Goal: Information Seeking & Learning: Compare options

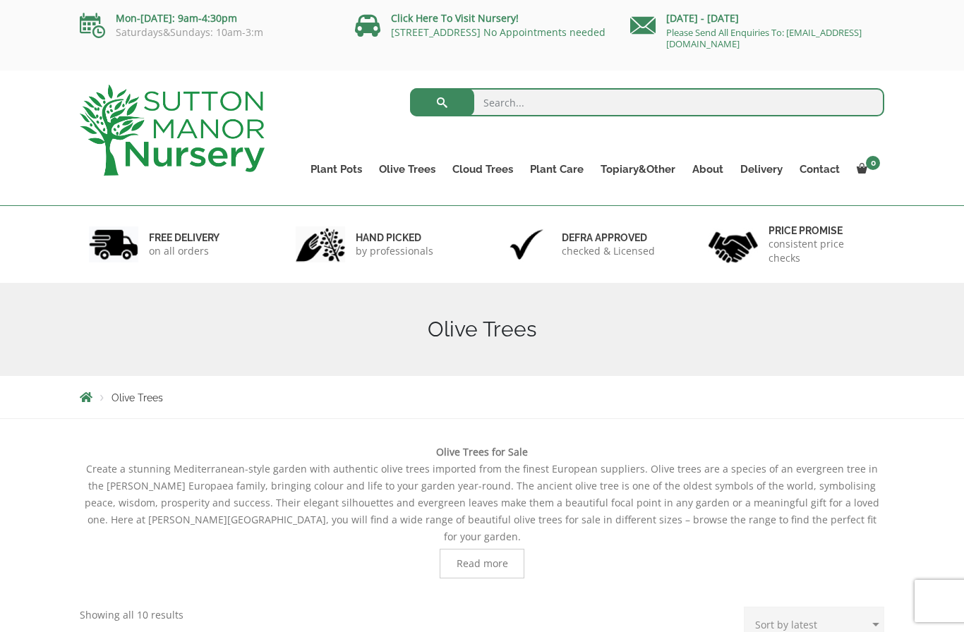
click at [0, 0] on link "Gnarled Olive Trees" at bounding box center [0, 0] width 0 height 0
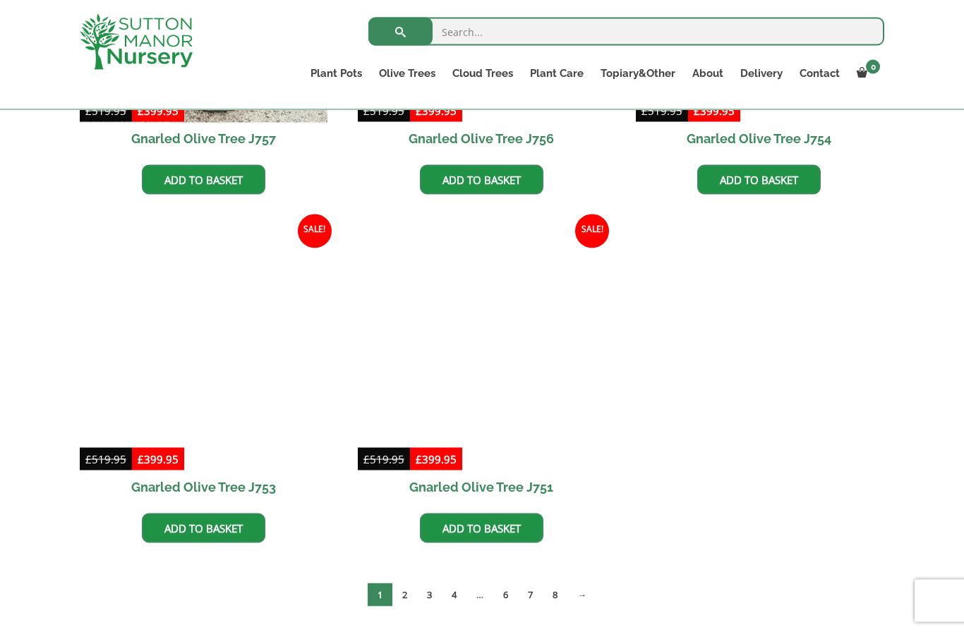
scroll to position [1318, 0]
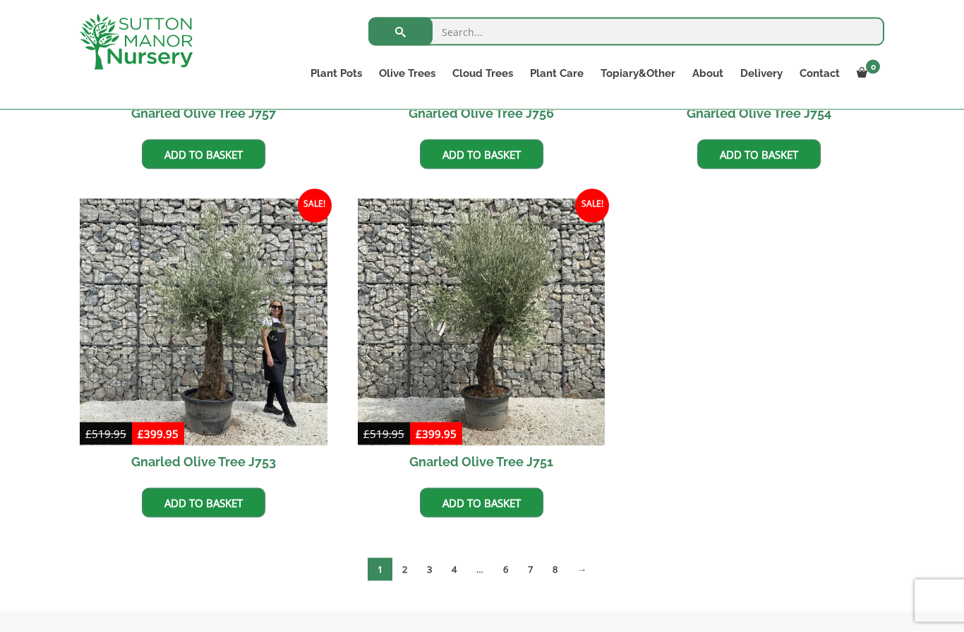
click at [406, 569] on link "2" at bounding box center [404, 569] width 25 height 23
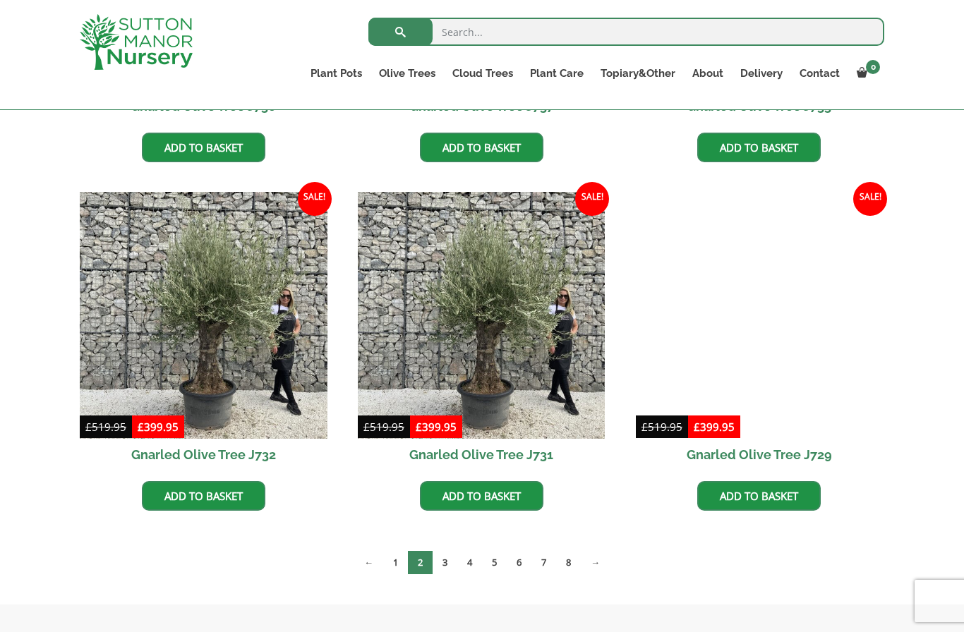
scroll to position [1694, 0]
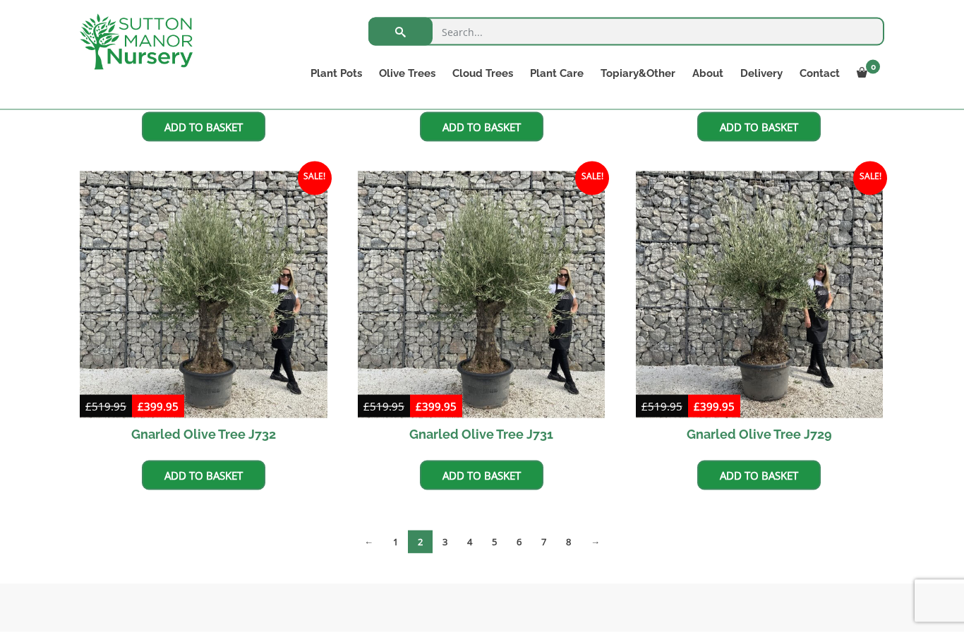
click at [441, 533] on link "3" at bounding box center [444, 541] width 25 height 23
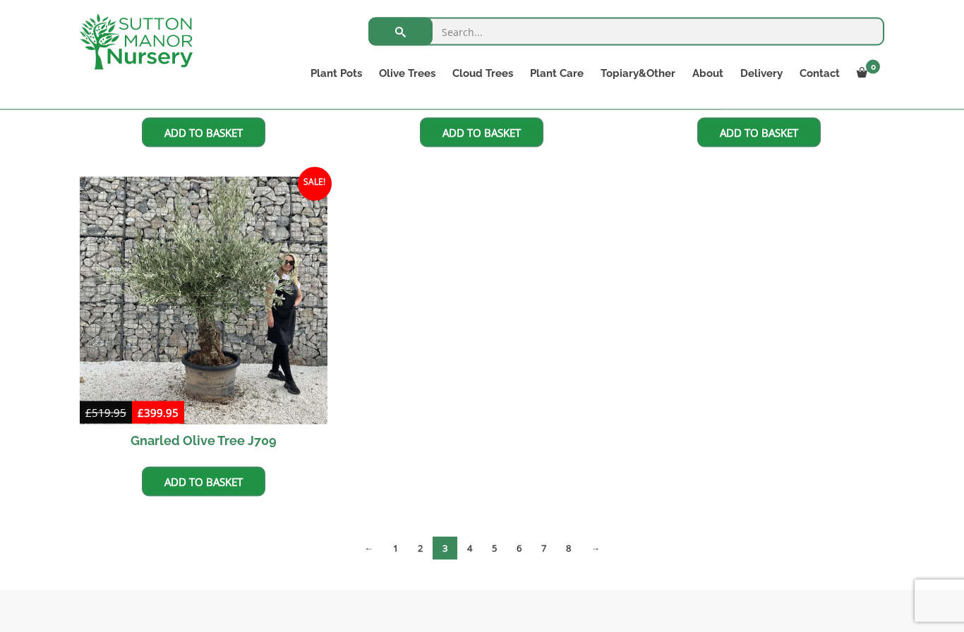
scroll to position [2044, 0]
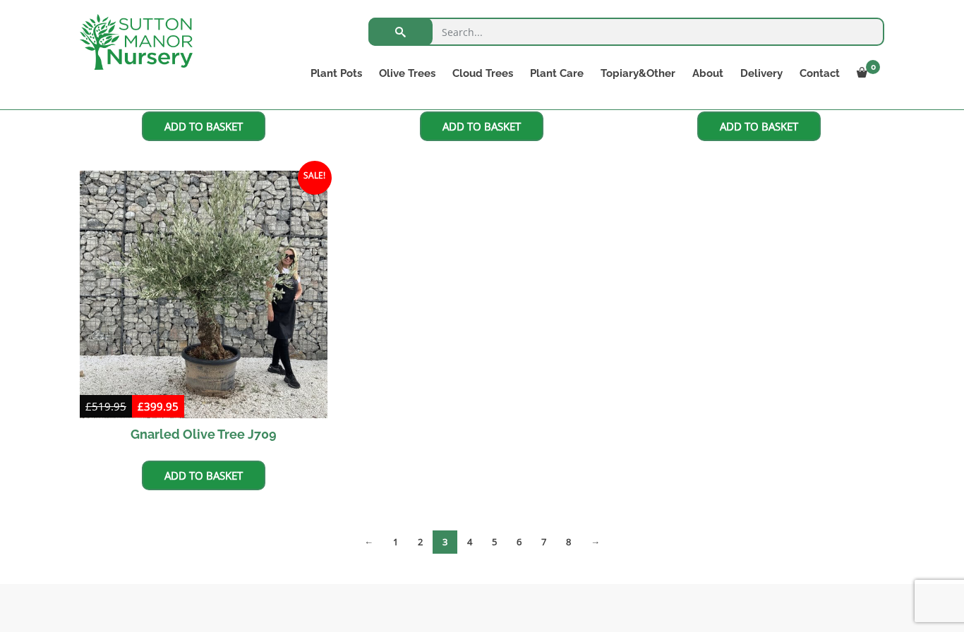
click at [466, 531] on link "4" at bounding box center [469, 541] width 25 height 23
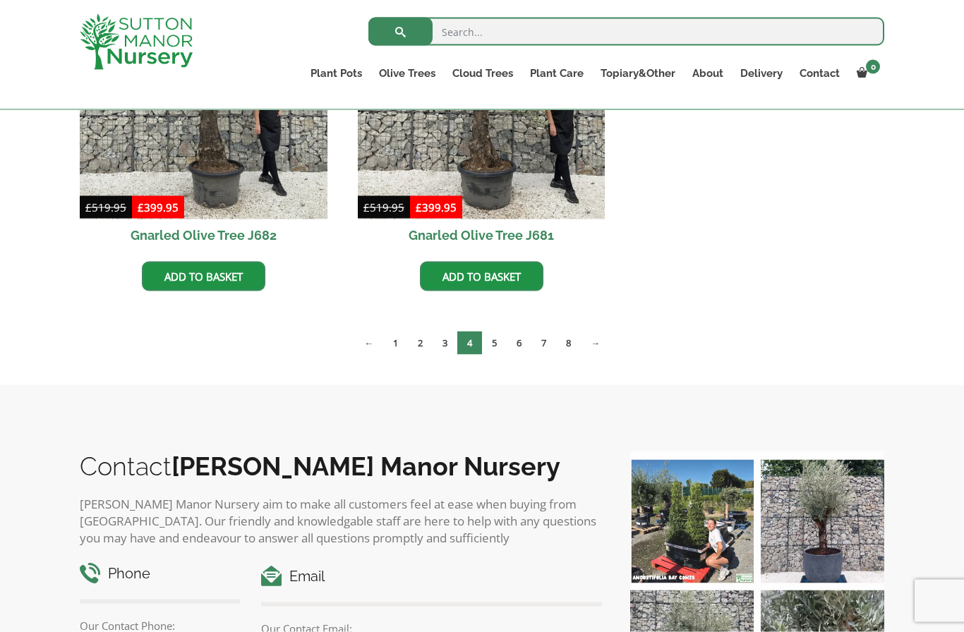
scroll to position [2244, 0]
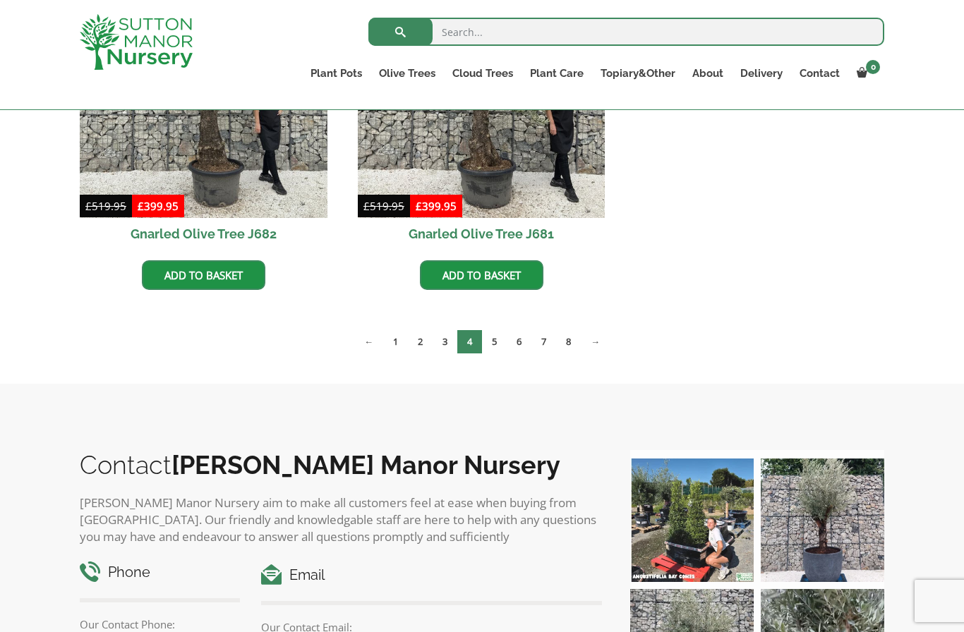
click at [509, 338] on link "6" at bounding box center [518, 341] width 25 height 23
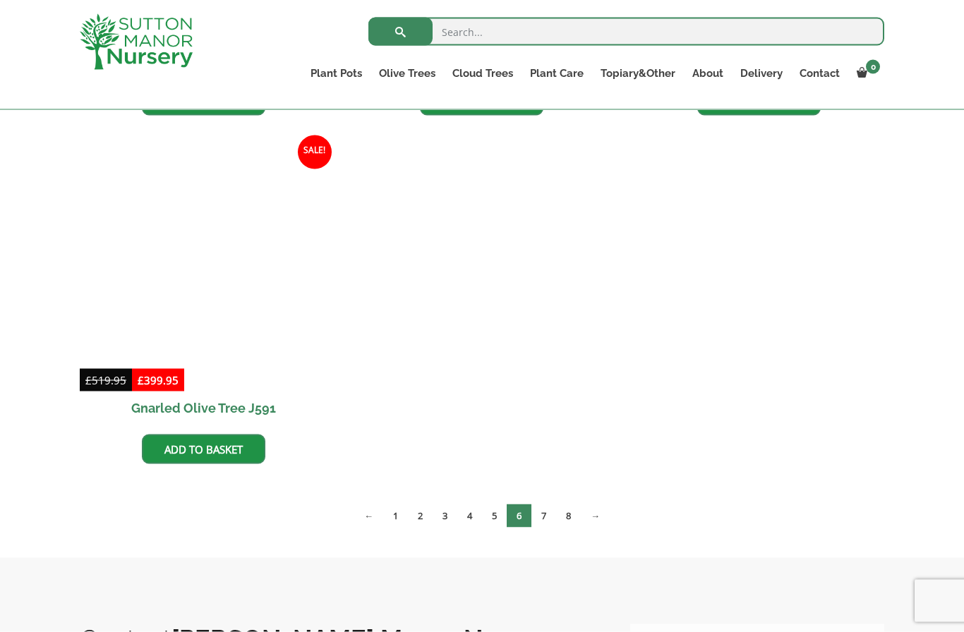
scroll to position [2421, 0]
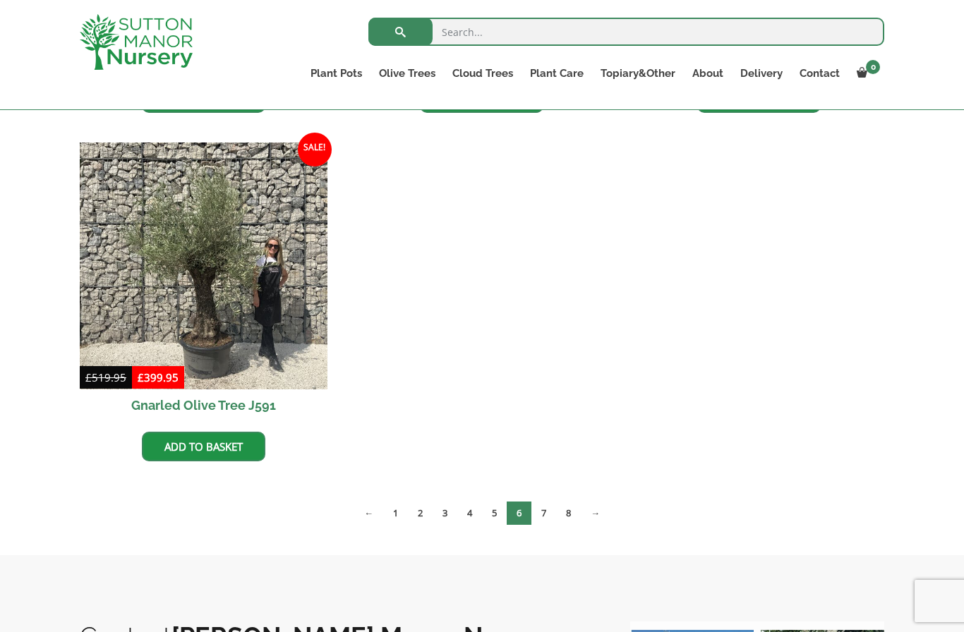
click at [490, 507] on link "5" at bounding box center [494, 513] width 25 height 23
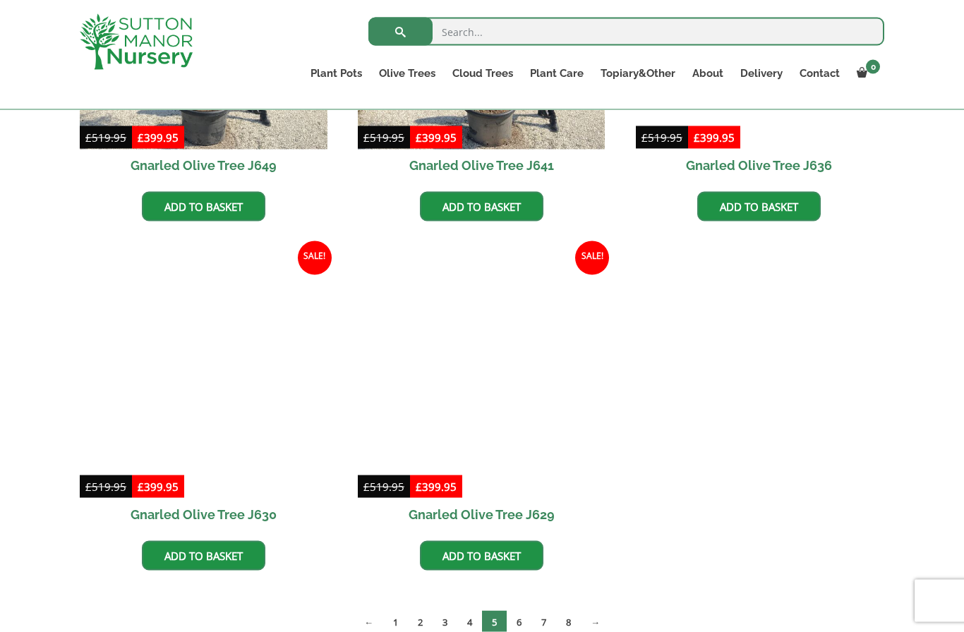
scroll to position [1965, 0]
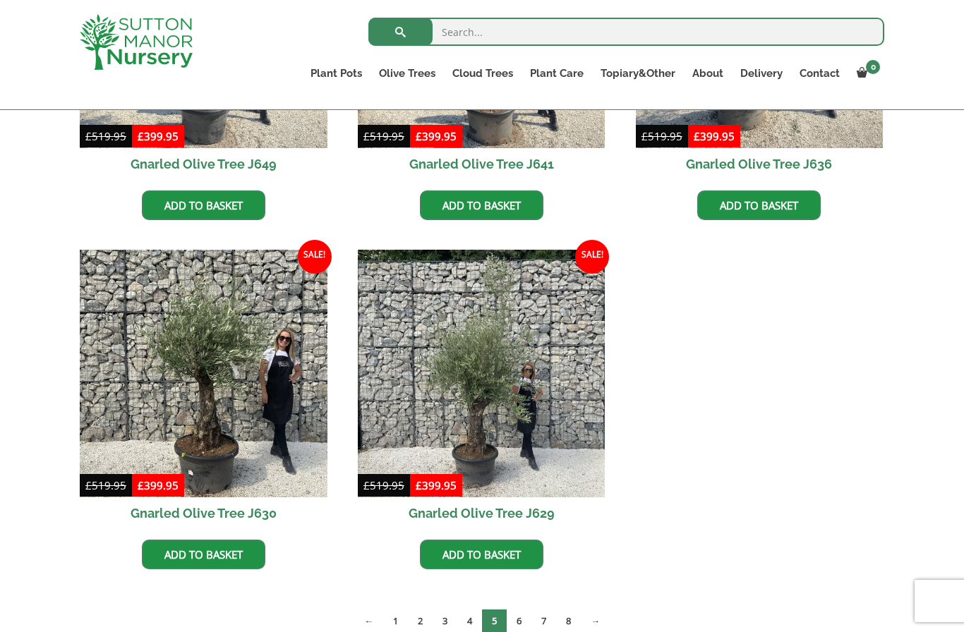
click at [519, 617] on link "6" at bounding box center [518, 620] width 25 height 23
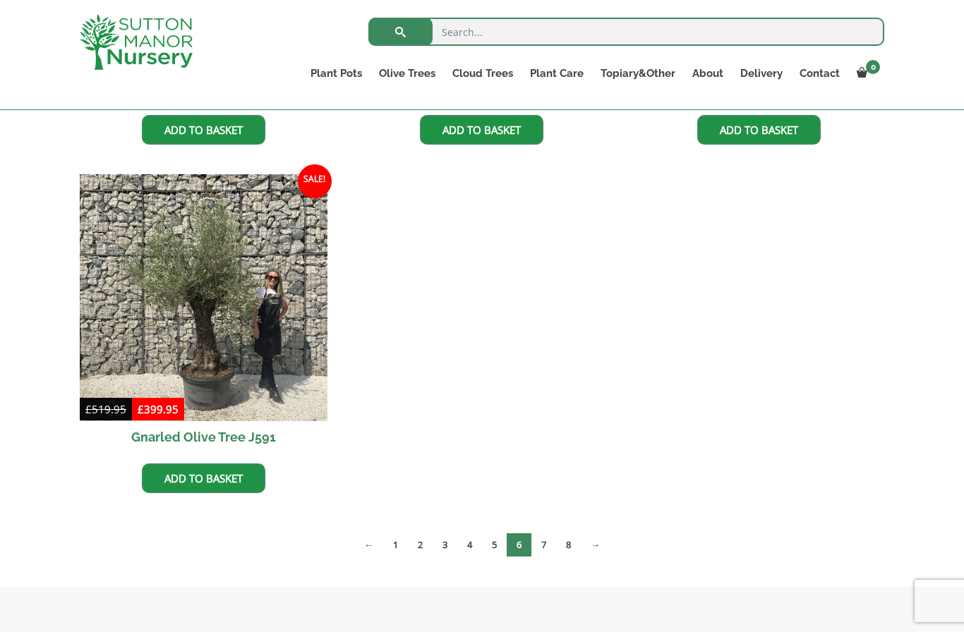
scroll to position [2441, 0]
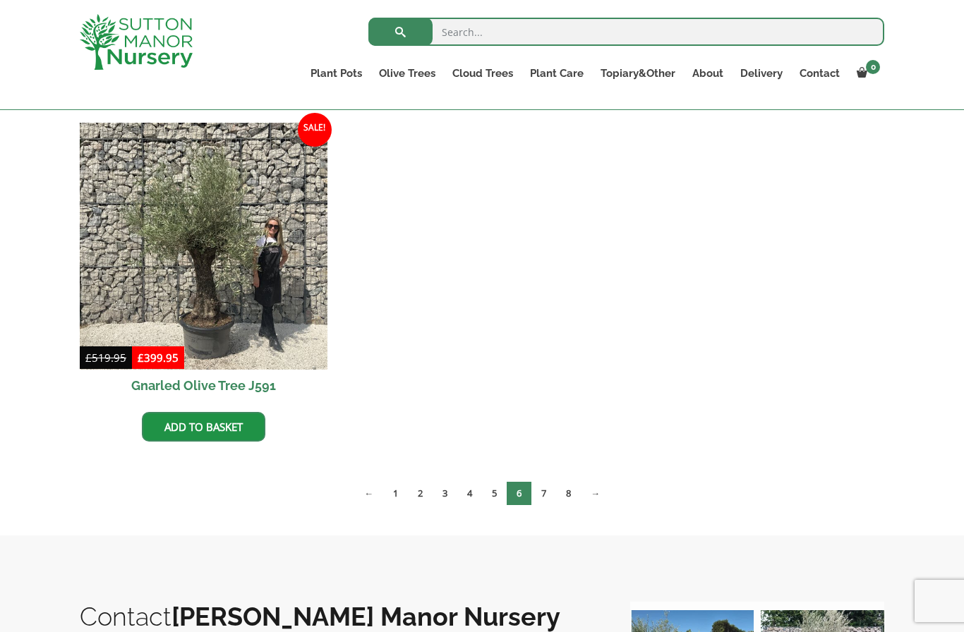
click at [553, 489] on link "7" at bounding box center [543, 493] width 25 height 23
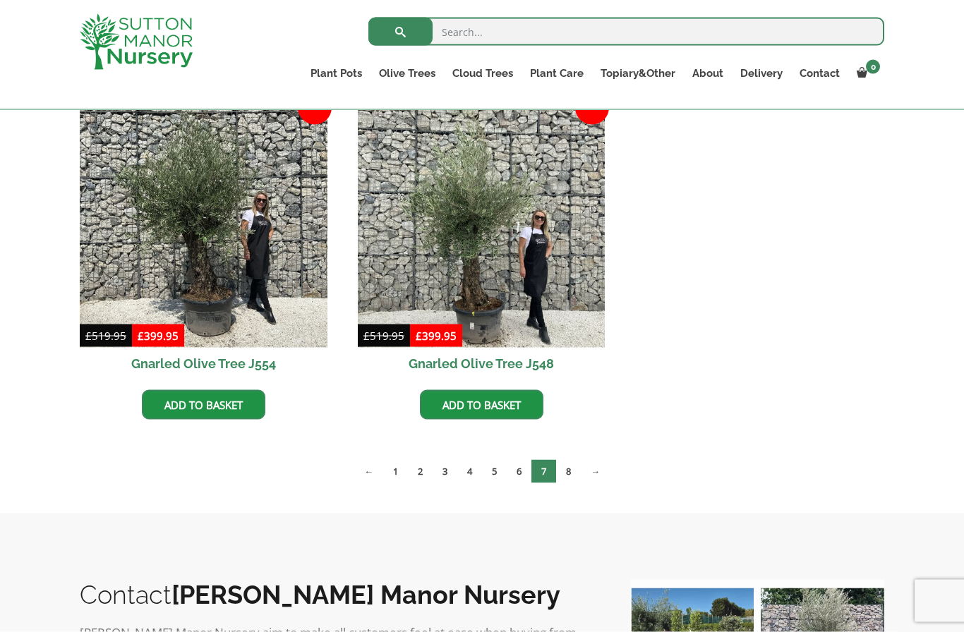
scroll to position [2466, 0]
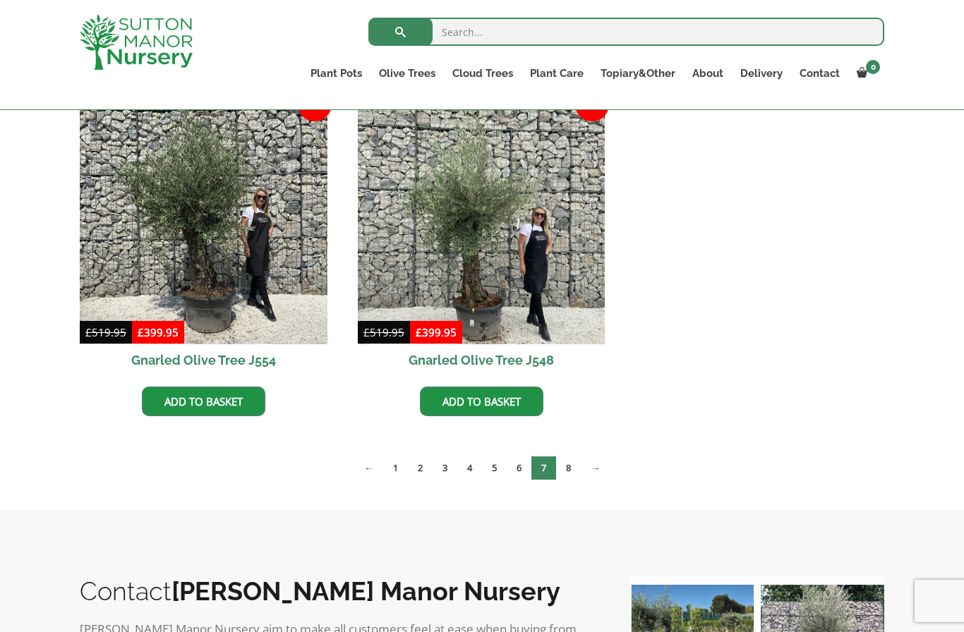
click at [572, 463] on link "8" at bounding box center [568, 467] width 25 height 23
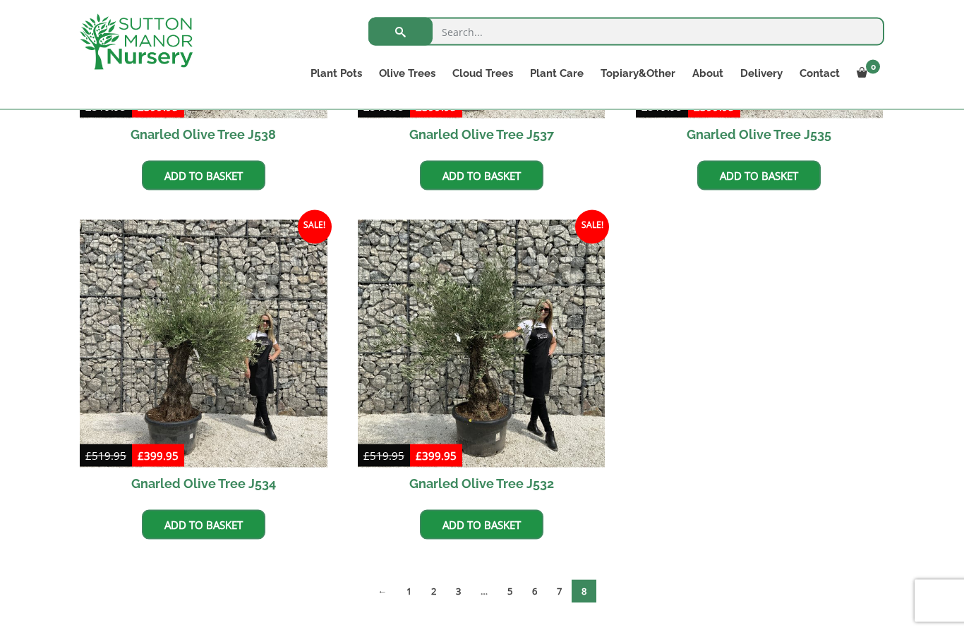
scroll to position [978, 0]
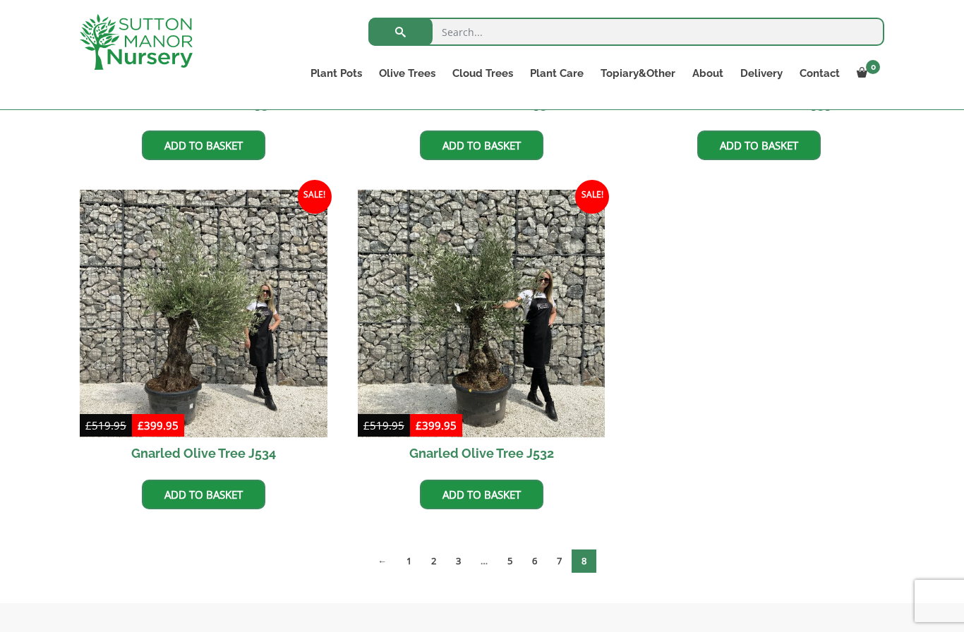
click at [520, 327] on img at bounding box center [482, 314] width 248 height 248
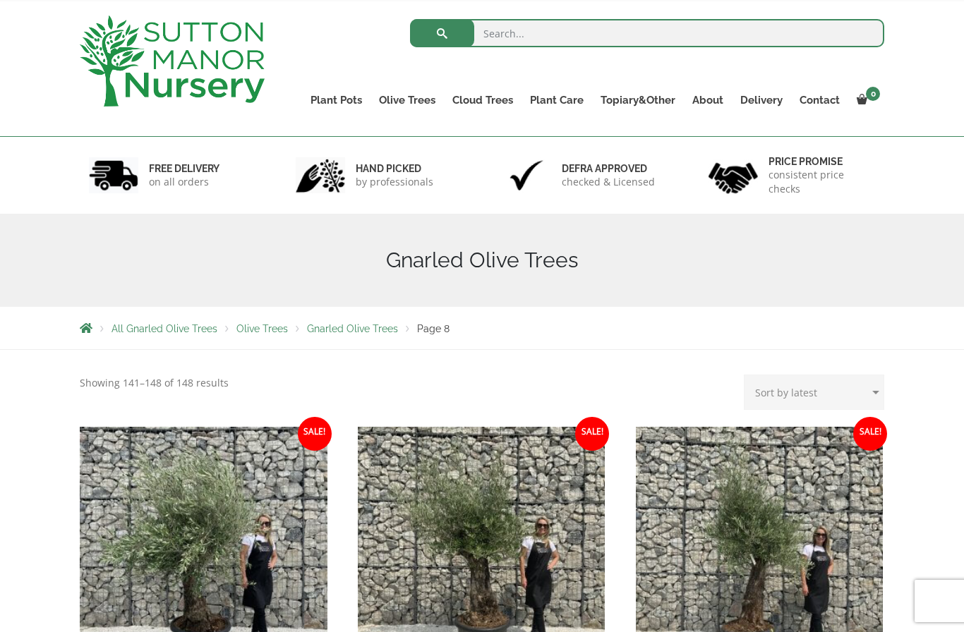
scroll to position [0, 0]
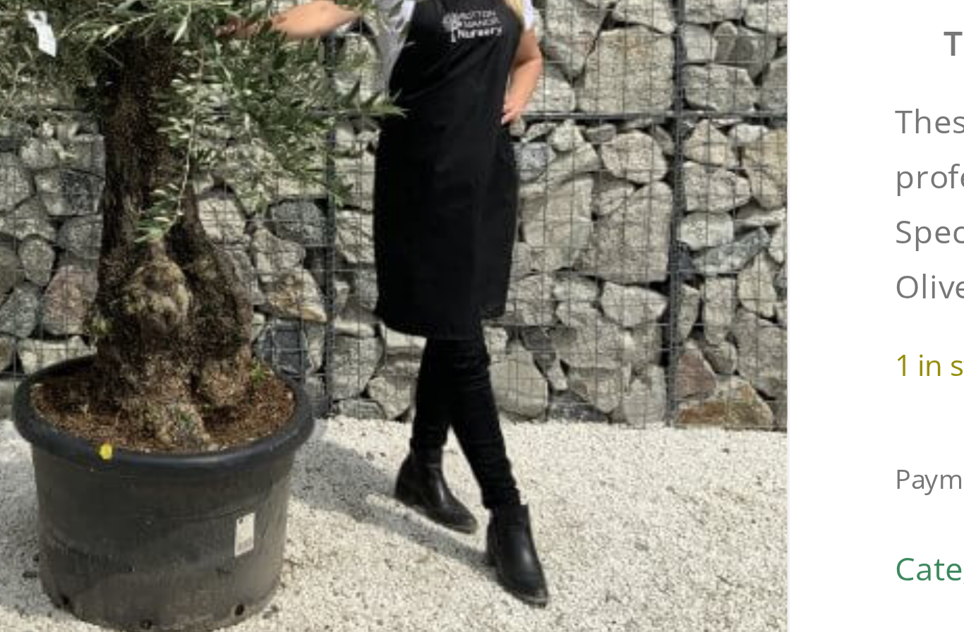
scroll to position [79, 0]
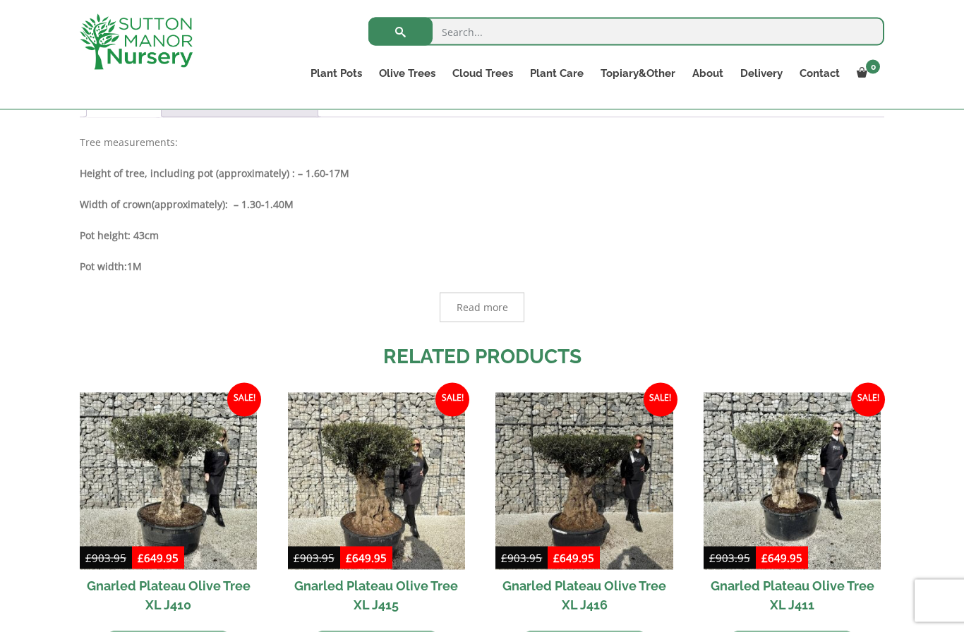
scroll to position [772, 0]
click at [591, 473] on img at bounding box center [583, 480] width 177 height 177
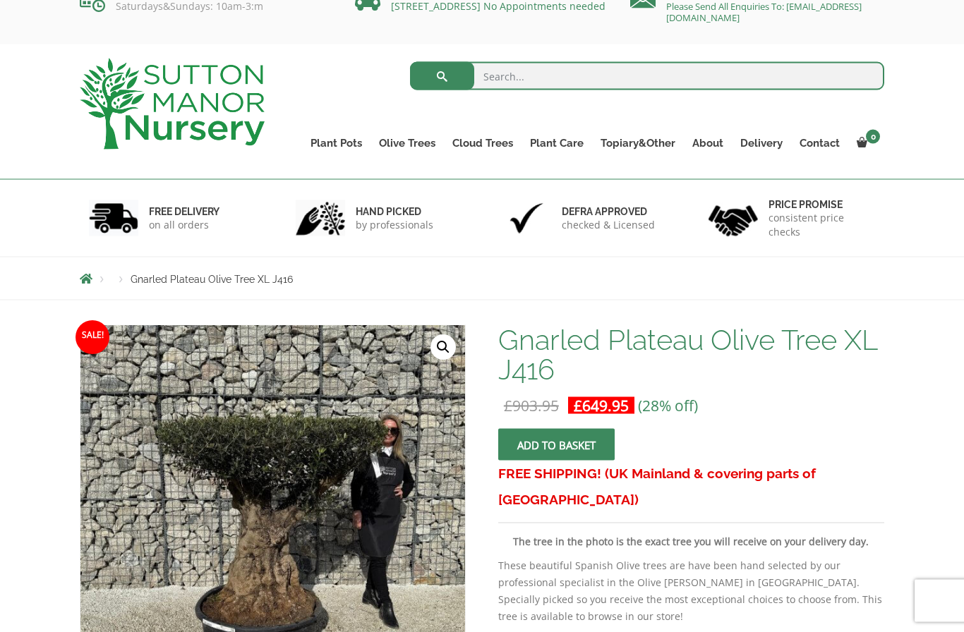
scroll to position [27, 0]
click at [447, 261] on div "Products Gnarled Plateau Olive Tree XL J416" at bounding box center [481, 278] width 825 height 42
